Goal: Check status: Check status

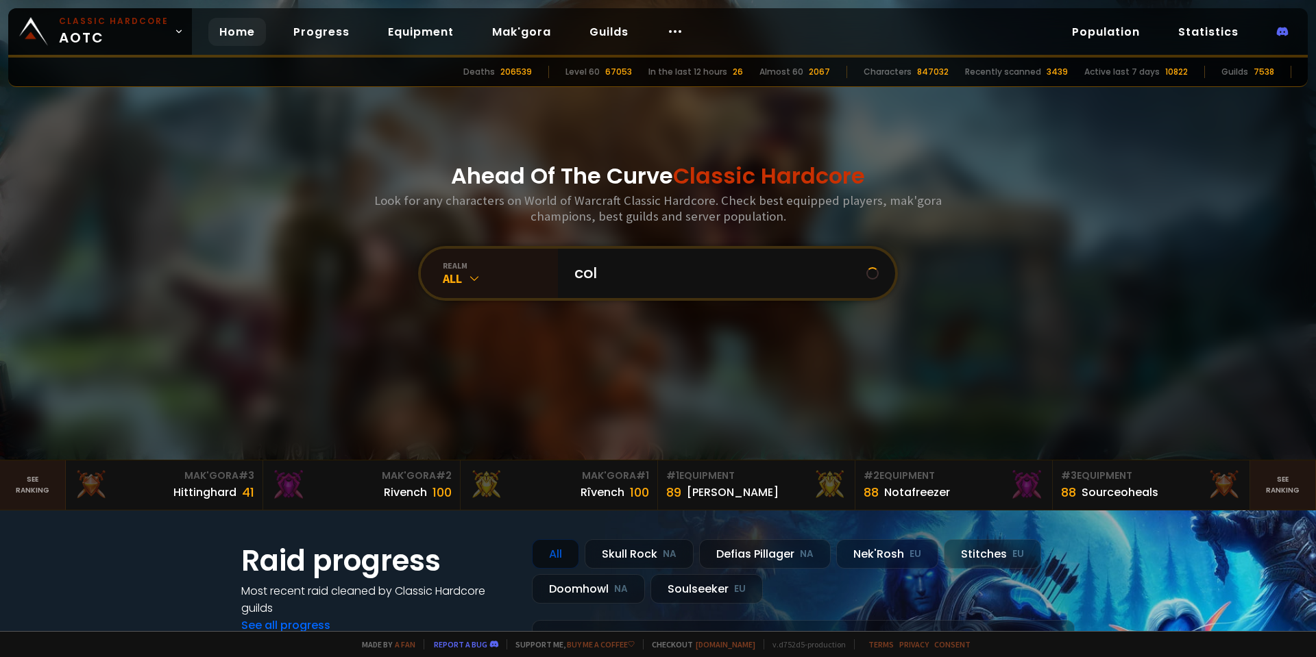
type input "colt"
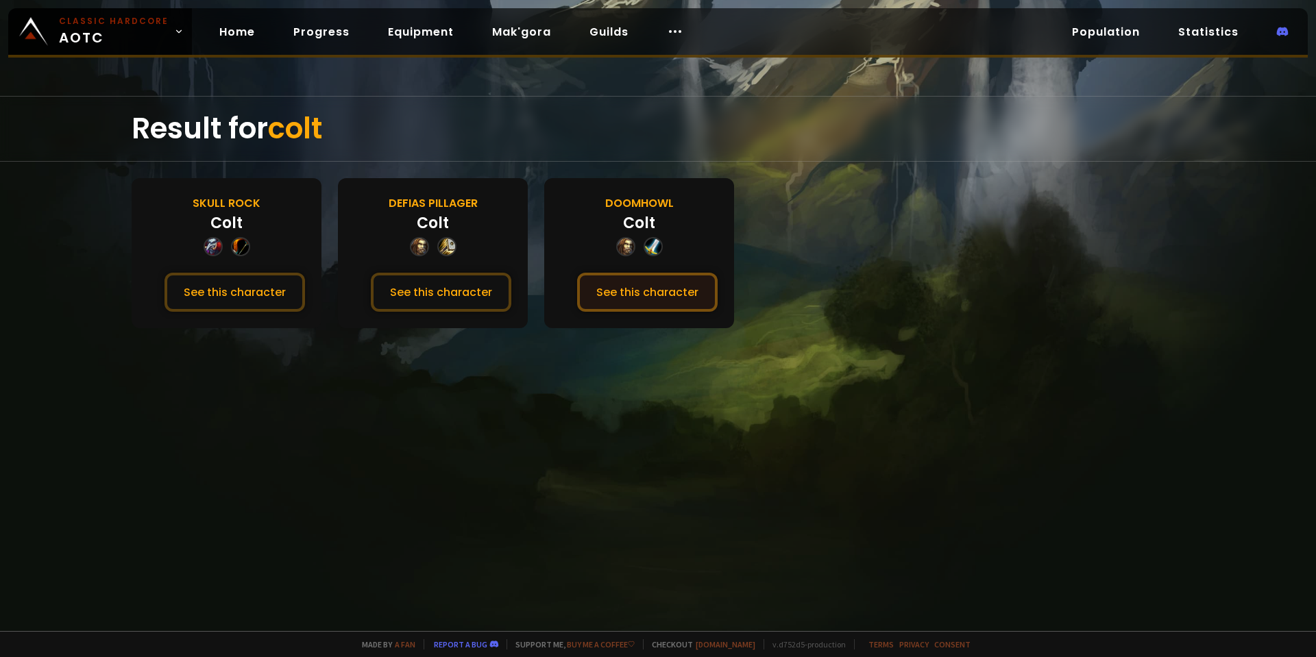
click at [655, 298] on button "See this character" at bounding box center [647, 292] width 141 height 39
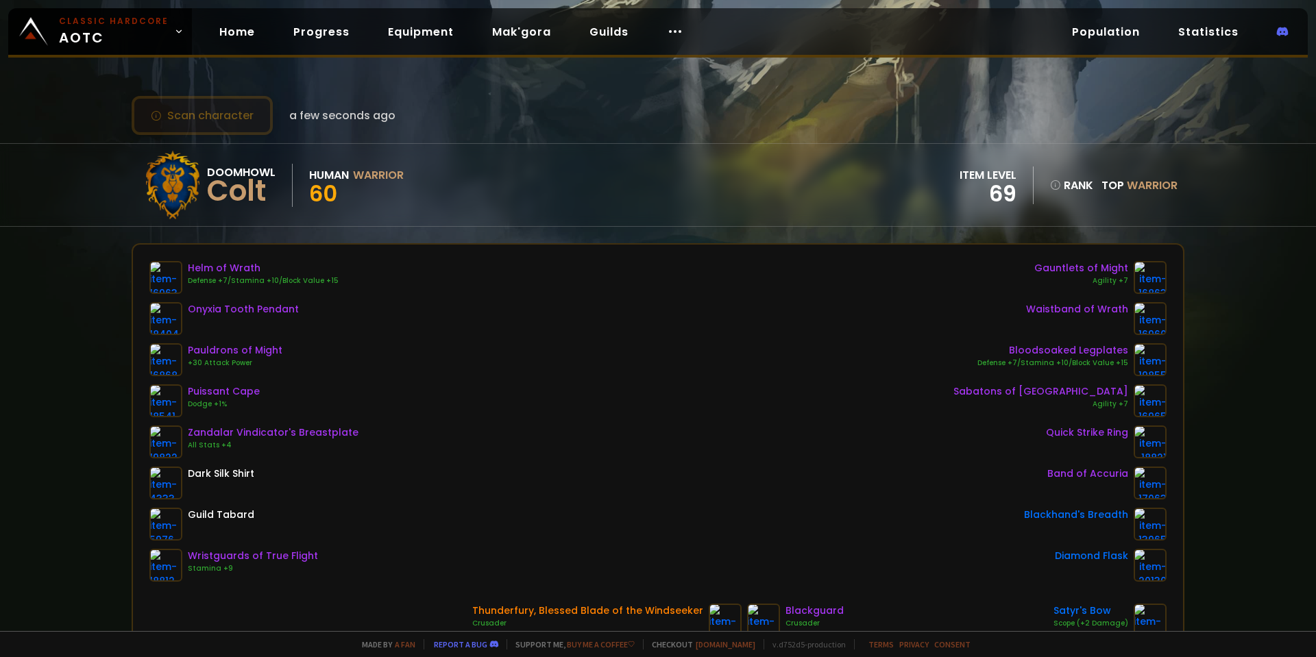
click at [223, 124] on button "Scan character" at bounding box center [202, 115] width 141 height 39
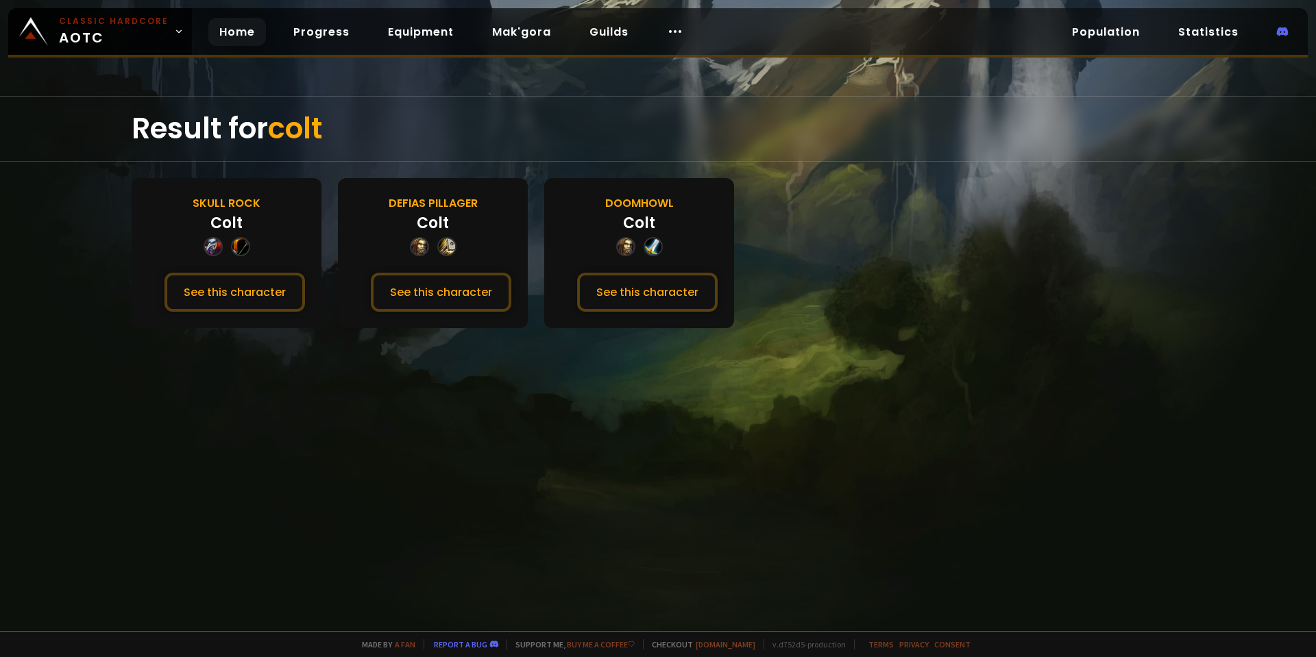
click at [241, 39] on link "Home" at bounding box center [237, 32] width 58 height 28
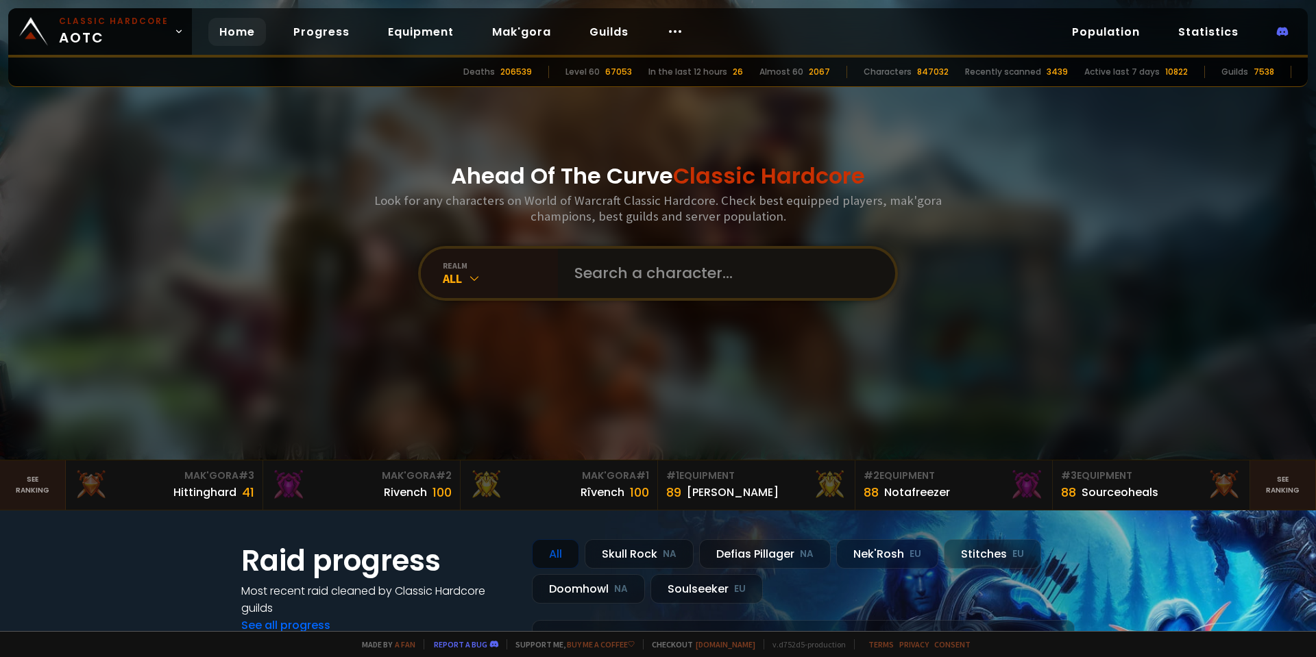
click at [663, 282] on input "text" at bounding box center [722, 273] width 313 height 49
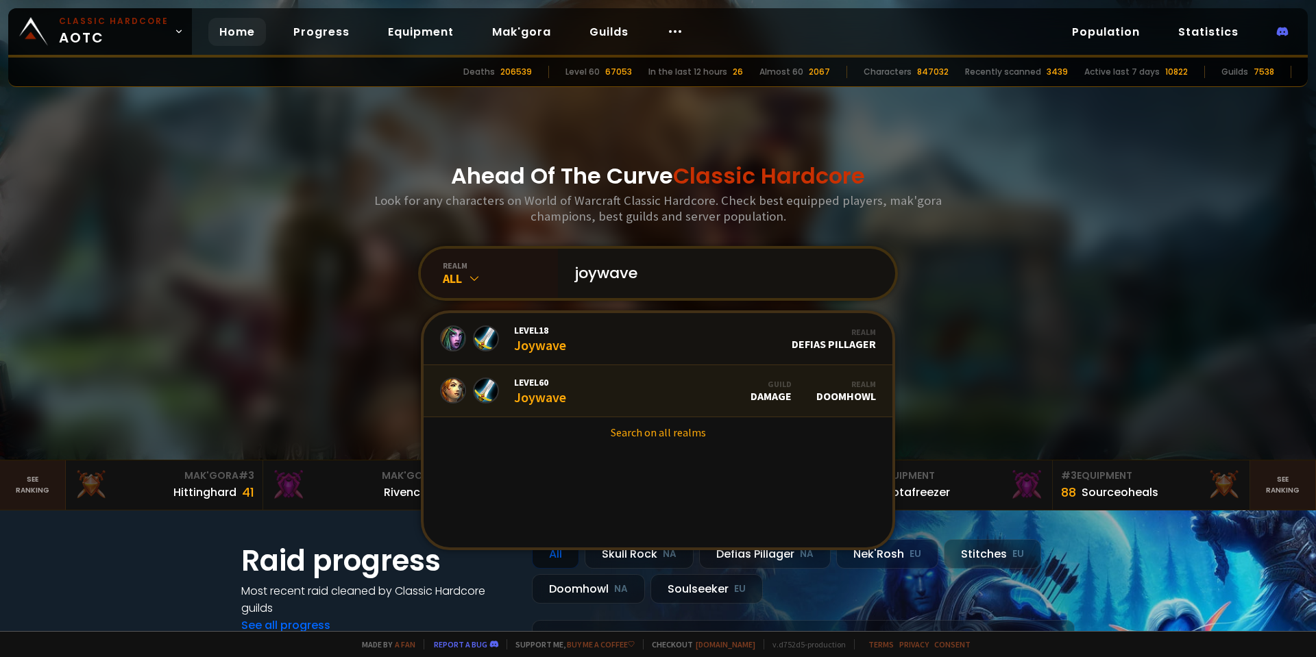
type input "joywave"
click at [540, 409] on link "Level 60 Joywave Guild Damage Realm Doomhowl" at bounding box center [658, 391] width 469 height 52
